Goal: Task Accomplishment & Management: Complete application form

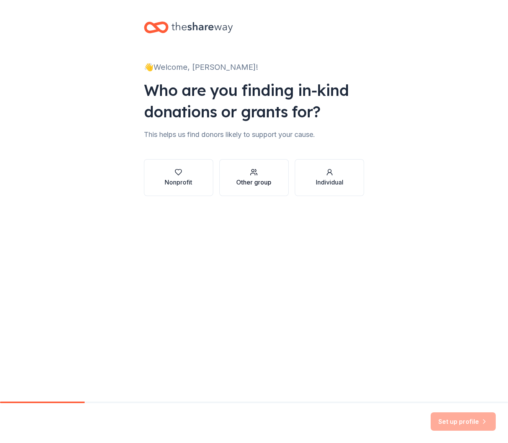
click at [237, 187] on button "Other group" at bounding box center [254, 177] width 69 height 37
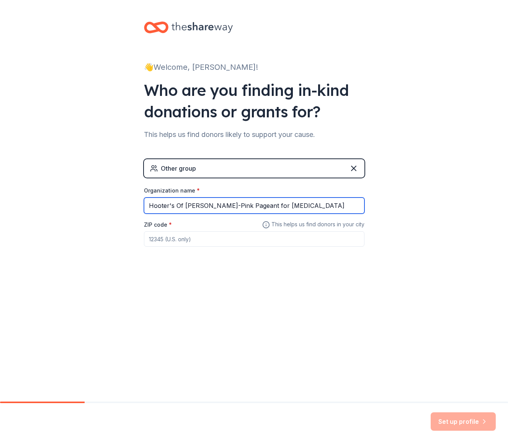
type input "Hooter's Of Davenport-Pink Pageant for Breast Cancer"
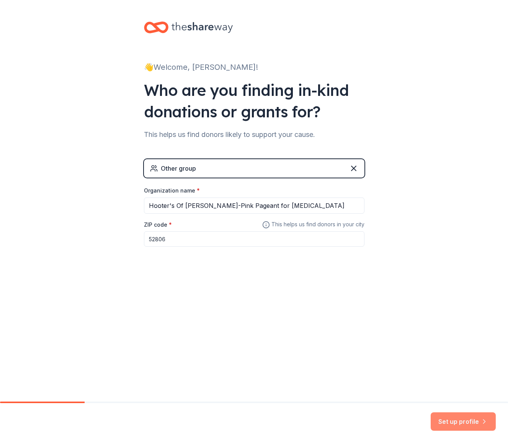
type input "52806"
click at [449, 421] on button "Set up profile" at bounding box center [463, 421] width 65 height 18
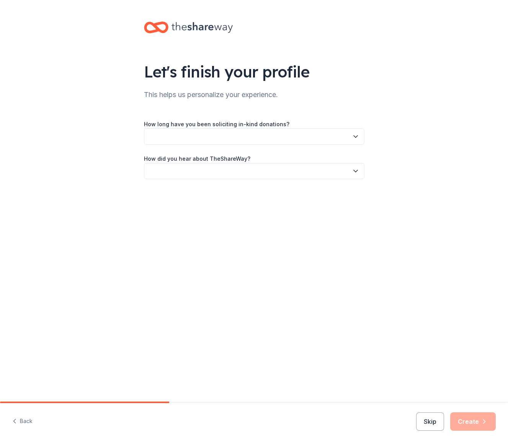
click at [195, 134] on button "button" at bounding box center [254, 136] width 221 height 16
click at [221, 185] on div "2 to 5 years" at bounding box center [254, 187] width 217 height 15
click at [227, 173] on button "button" at bounding box center [254, 171] width 221 height 16
click at [218, 205] on div "Online search" at bounding box center [254, 206] width 217 height 15
click at [466, 420] on button "Create" at bounding box center [474, 421] width 46 height 18
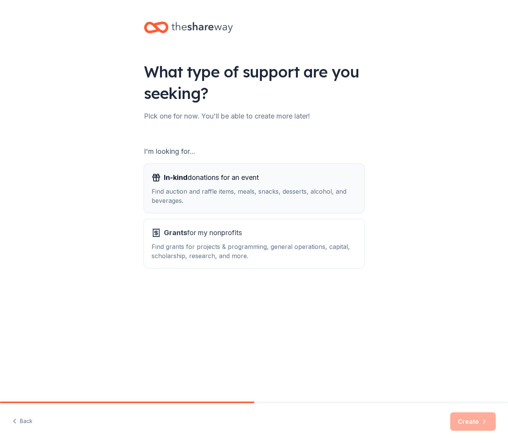
click at [268, 197] on div "Find auction and raffle items, meals, snacks, desserts, alcohol, and beverages." at bounding box center [254, 196] width 205 height 18
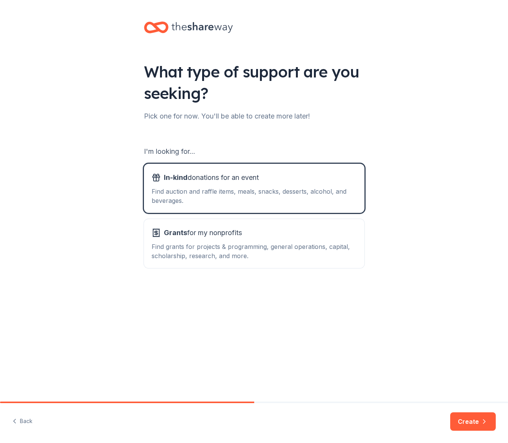
click at [463, 416] on button "Create" at bounding box center [474, 421] width 46 height 18
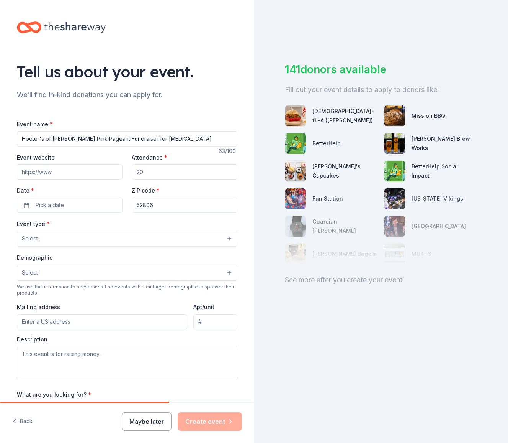
type input "Hooter's of [PERSON_NAME] Pink Pageant Fundraiser for [MEDICAL_DATA]"
type input "300"
click at [27, 203] on button "Pick a date" at bounding box center [70, 204] width 106 height 15
click at [84, 304] on button "23" at bounding box center [84, 304] width 14 height 14
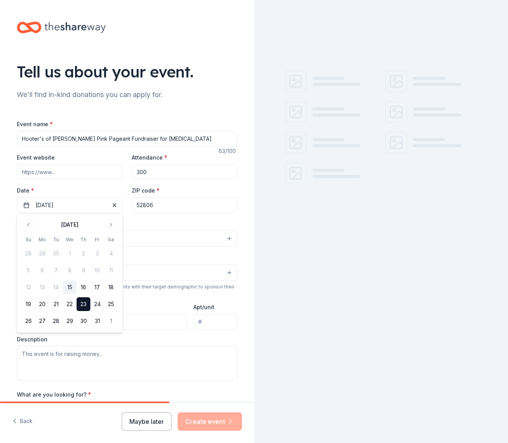
click at [135, 262] on div "Demographic Select" at bounding box center [127, 267] width 221 height 28
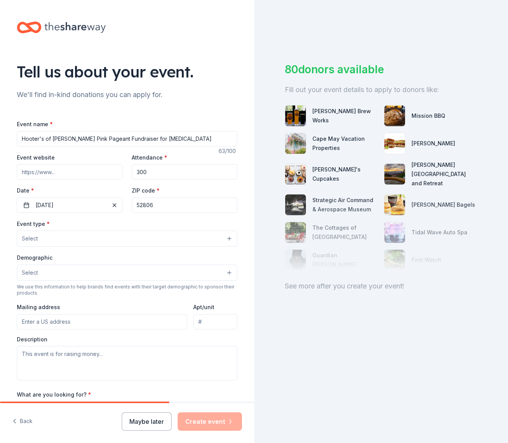
click at [49, 239] on button "Select" at bounding box center [127, 238] width 221 height 16
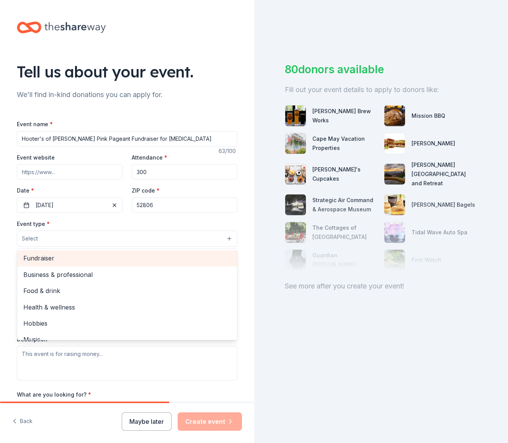
click at [51, 256] on span "Fundraiser" at bounding box center [127, 258] width 208 height 10
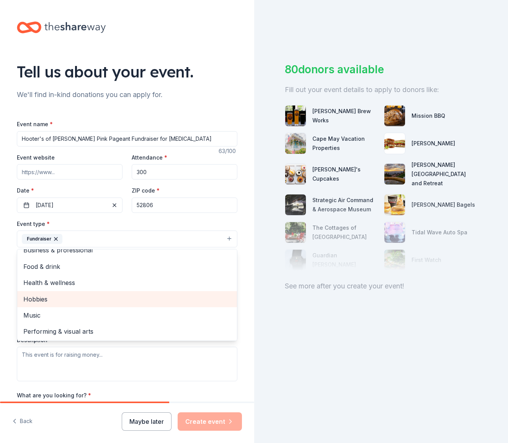
scroll to position [8, 0]
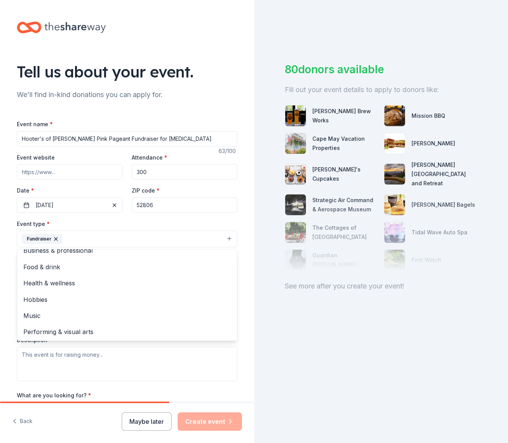
click at [175, 356] on div "Event type * Fundraiser Business & professional Food & drink Health & wellness …" at bounding box center [127, 300] width 221 height 162
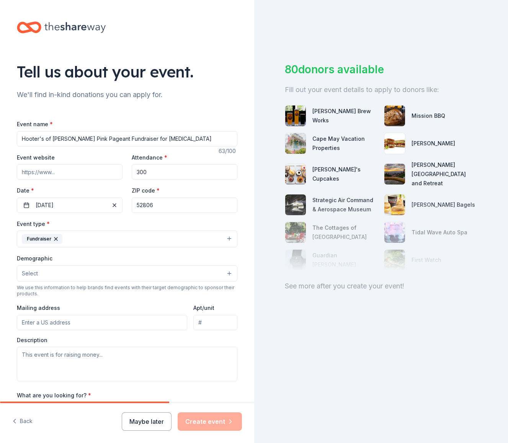
click at [72, 272] on button "Select" at bounding box center [127, 273] width 221 height 16
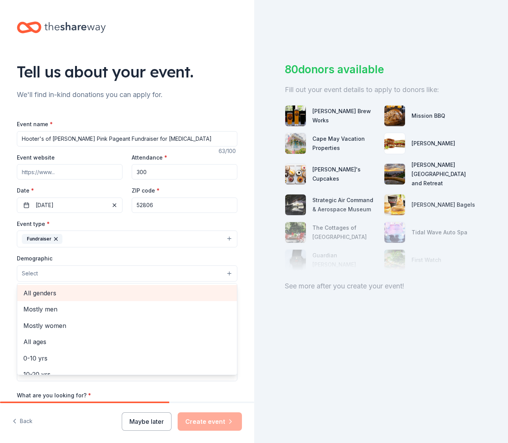
click at [70, 294] on span "All genders" at bounding box center [127, 293] width 208 height 10
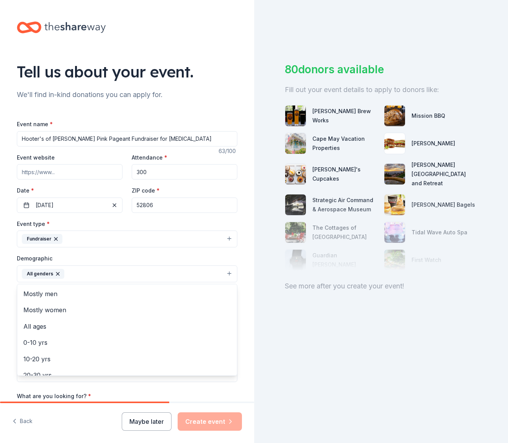
drag, startPoint x: 263, startPoint y: 364, endPoint x: 258, endPoint y: 362, distance: 6.1
click at [262, 363] on div "Tell us about your event. We'll find in-kind donations you can apply for. Event…" at bounding box center [254, 221] width 508 height 443
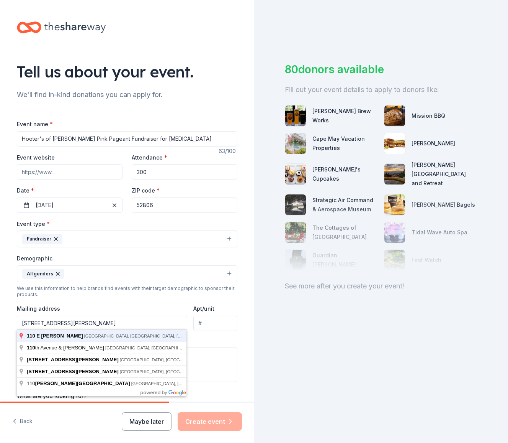
type input "110 East Kimberly Road, Davenport, IA, 52806"
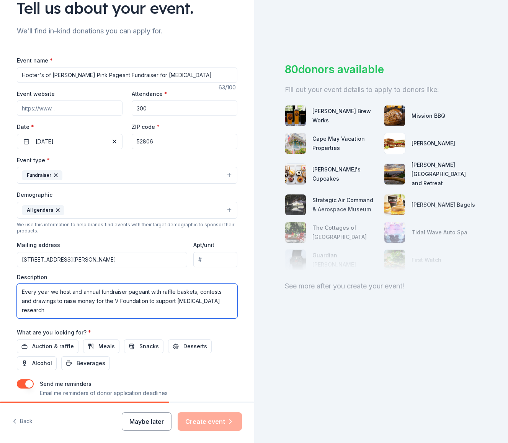
scroll to position [67, 0]
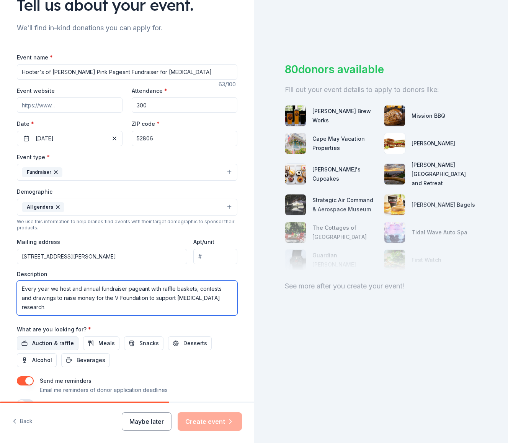
type textarea "Every year we host and annual fundraiser pageant with raffle baskets, contests …"
click at [44, 338] on span "Auction & raffle" at bounding box center [53, 342] width 42 height 9
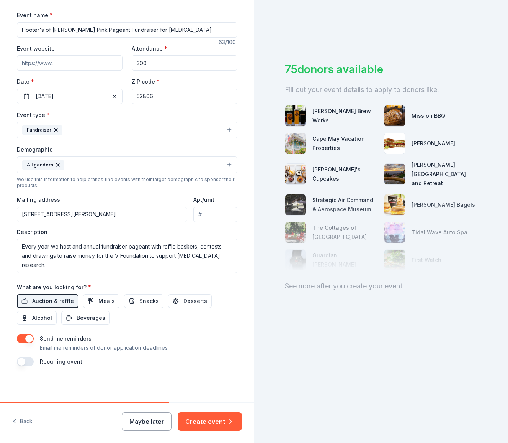
scroll to position [108, 0]
click at [31, 361] on button "button" at bounding box center [25, 361] width 17 height 9
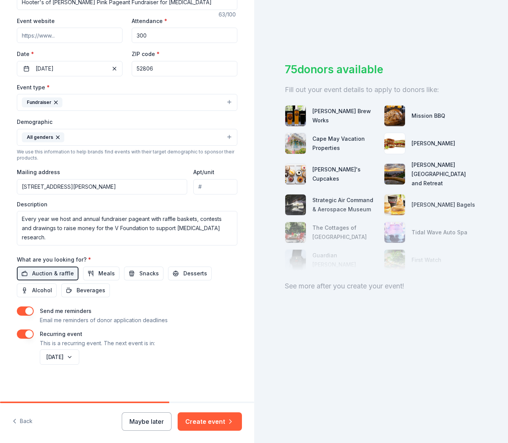
scroll to position [136, 0]
click at [194, 418] on button "Create event" at bounding box center [210, 421] width 64 height 18
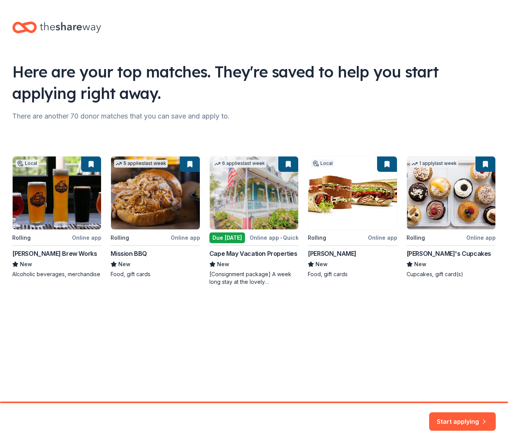
click at [466, 420] on button "Start applying" at bounding box center [463, 416] width 67 height 18
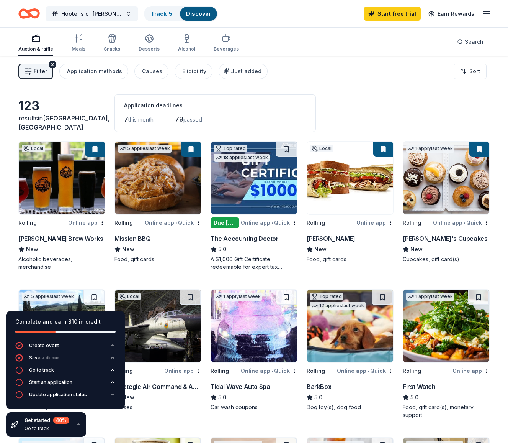
click at [451, 200] on img at bounding box center [446, 177] width 86 height 73
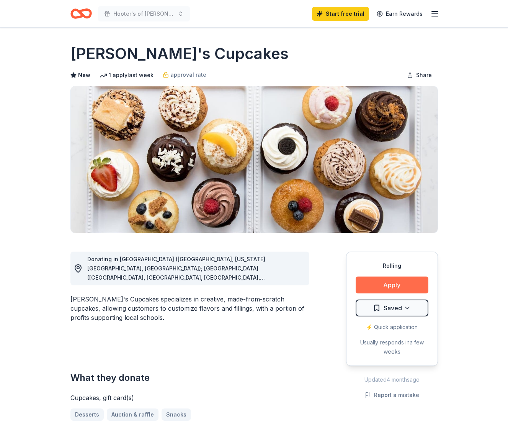
click at [369, 288] on button "Apply" at bounding box center [392, 284] width 73 height 17
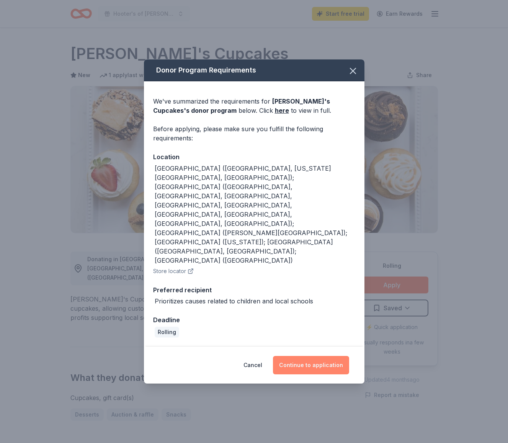
click at [312, 356] on button "Continue to application" at bounding box center [311, 365] width 76 height 18
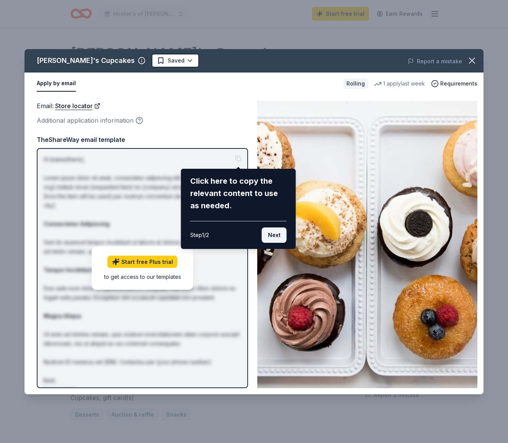
click at [273, 233] on button "Next" at bounding box center [274, 234] width 25 height 15
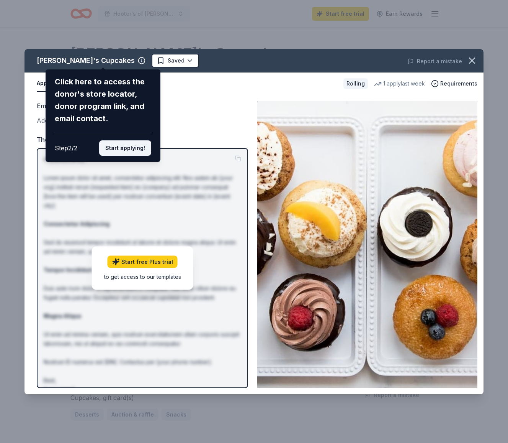
click at [113, 140] on button "Start applying!" at bounding box center [125, 147] width 52 height 15
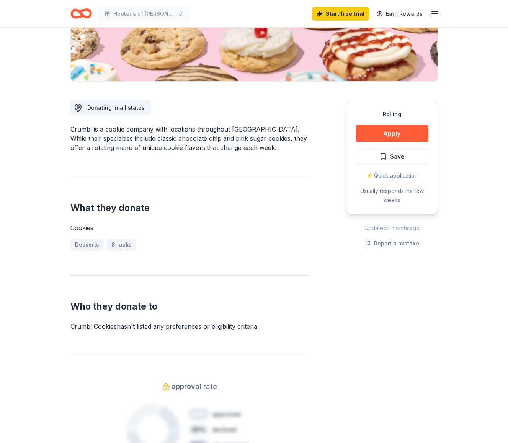
scroll to position [166, 0]
